Goal: Task Accomplishment & Management: Complete application form

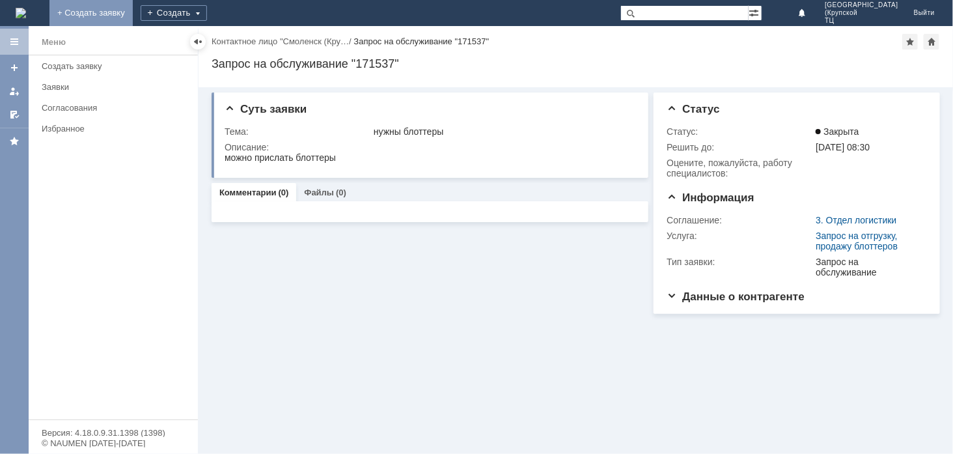
click at [133, 16] on link "+ Создать заявку" at bounding box center [90, 13] width 83 height 26
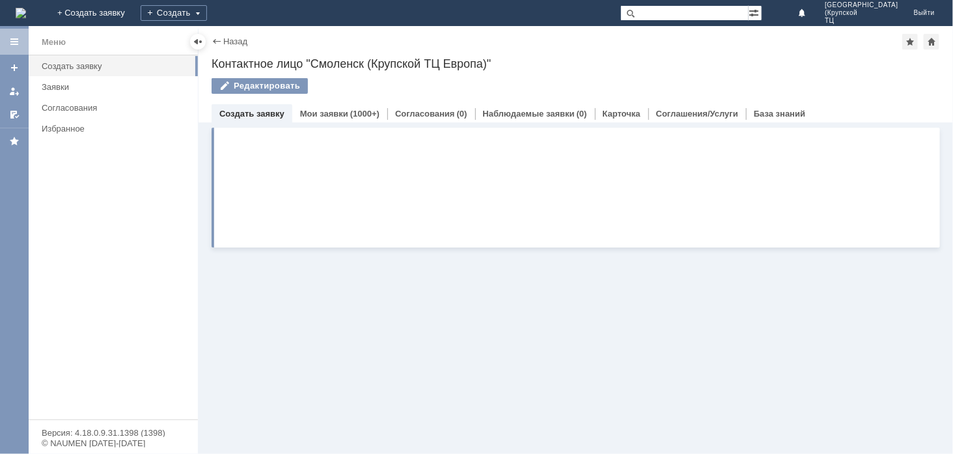
click at [133, 16] on link "+ Создать заявку" at bounding box center [90, 13] width 83 height 26
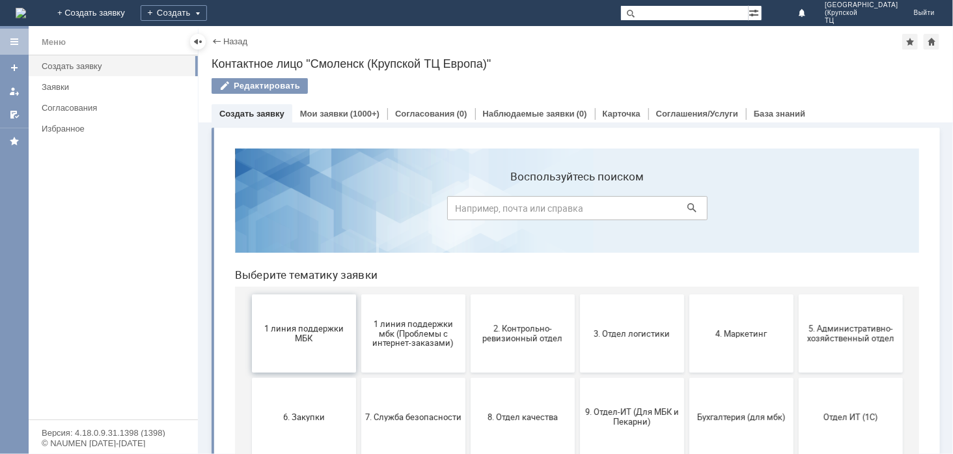
click at [293, 325] on span "1 линия поддержки МБК" at bounding box center [303, 333] width 96 height 20
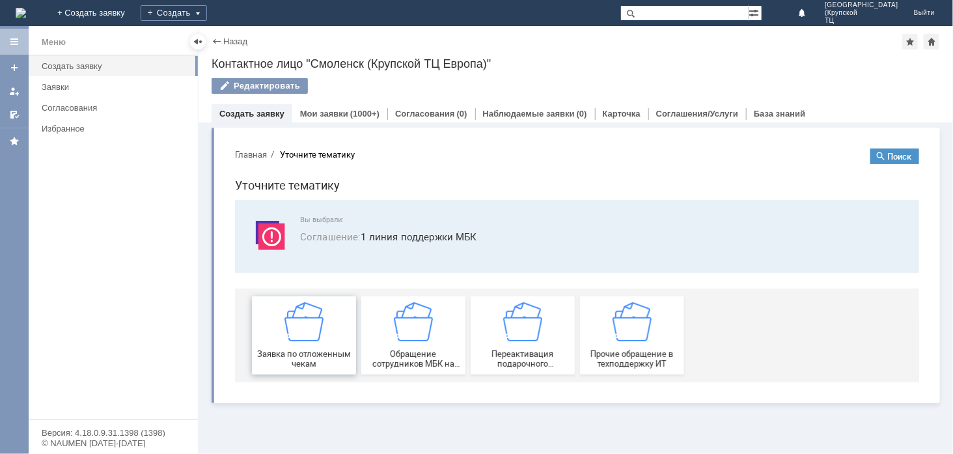
drag, startPoint x: 300, startPoint y: 327, endPoint x: 518, endPoint y: 463, distance: 256.6
click at [300, 327] on img at bounding box center [303, 320] width 39 height 39
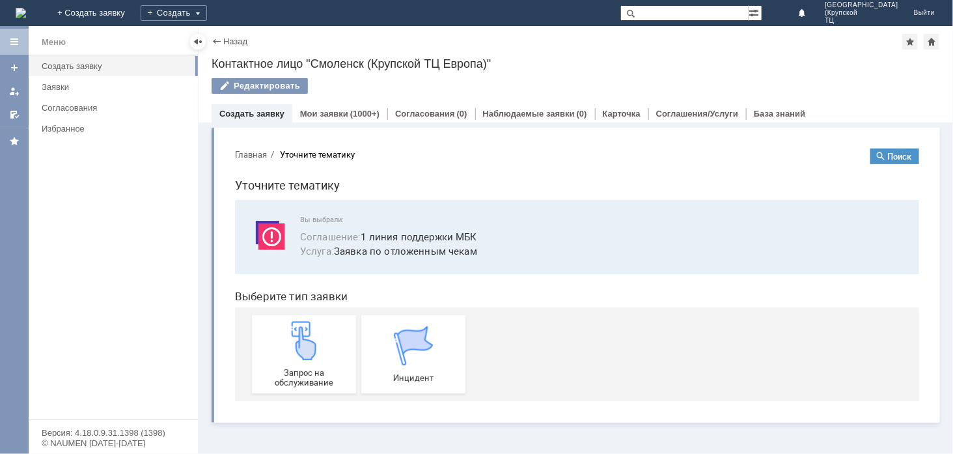
click at [293, 325] on img at bounding box center [303, 339] width 39 height 39
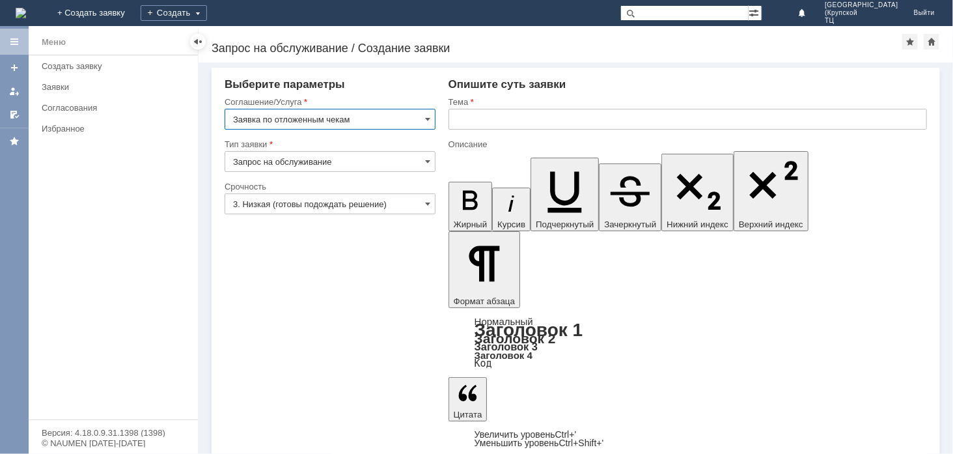
click at [260, 203] on input "3. Низкая (готовы подождать решение)" at bounding box center [330, 203] width 211 height 21
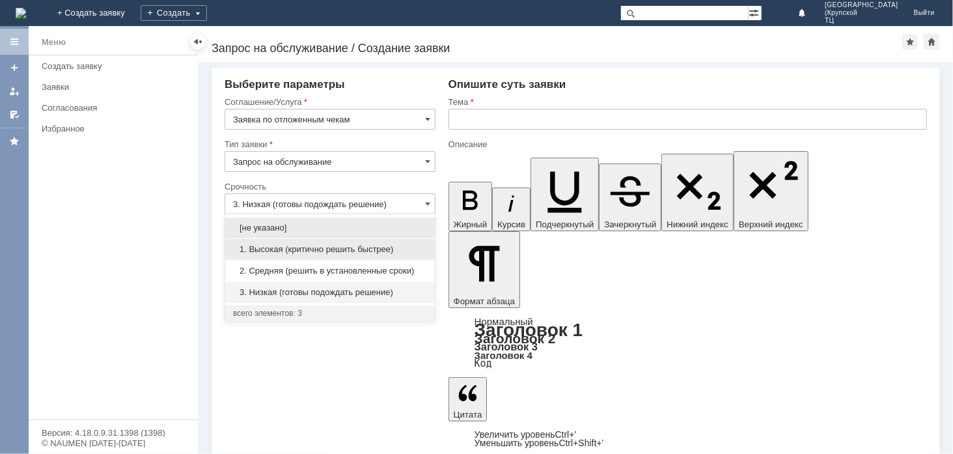
click at [295, 246] on span "1. Высокая (критично решить быстрее)" at bounding box center [330, 249] width 194 height 10
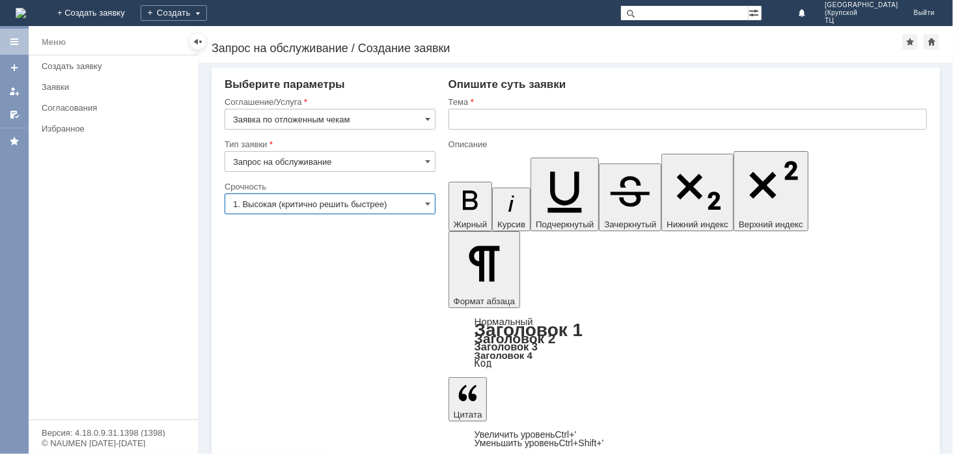
type input "1. Высокая (критично решить быстрее)"
click at [521, 122] on input "text" at bounding box center [687, 119] width 478 height 21
type input "отложенные чеки"
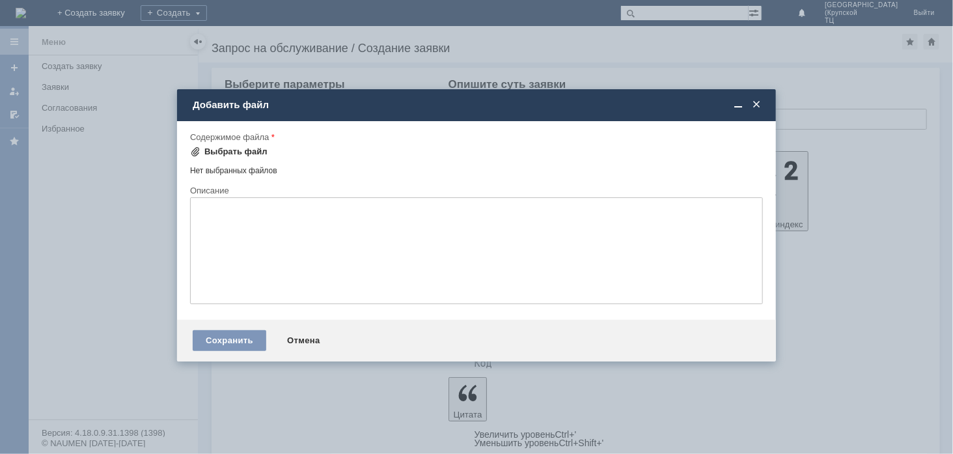
click at [239, 152] on div "Выбрать файл" at bounding box center [235, 151] width 63 height 10
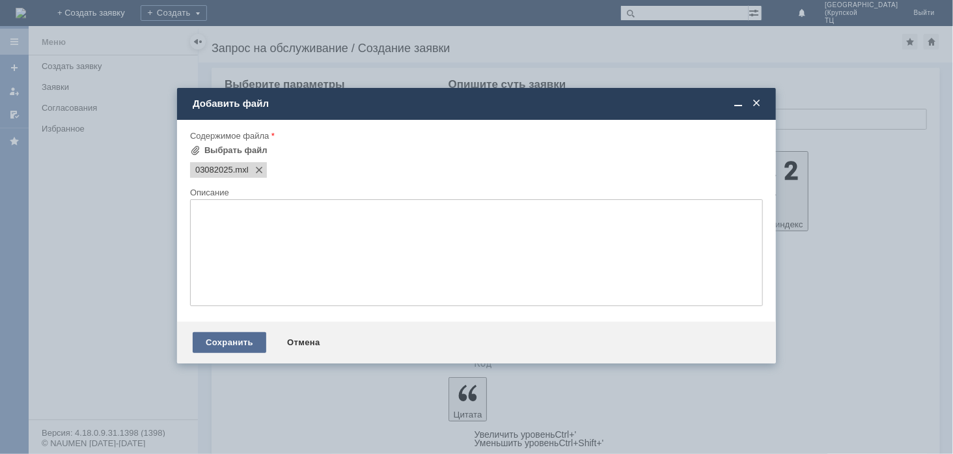
click at [230, 347] on div "Сохранить" at bounding box center [230, 342] width 74 height 21
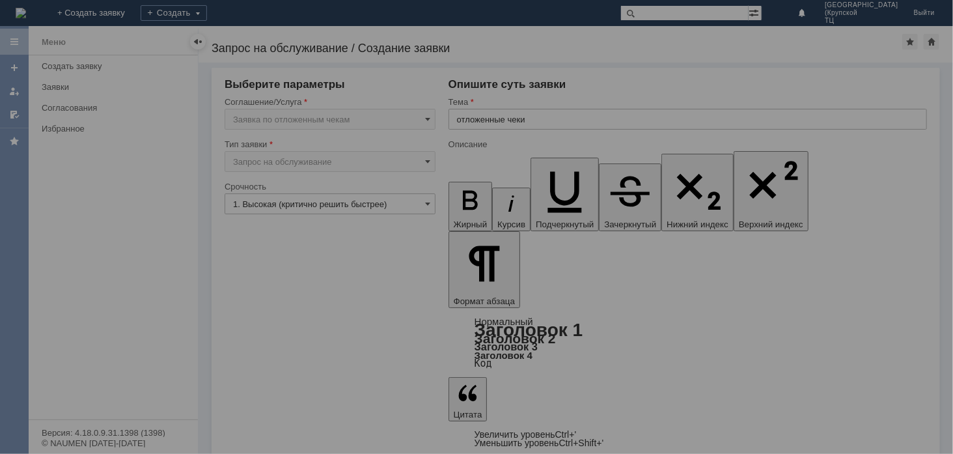
click at [260, 379] on div at bounding box center [476, 227] width 953 height 454
